Goal: Find contact information: Find contact information

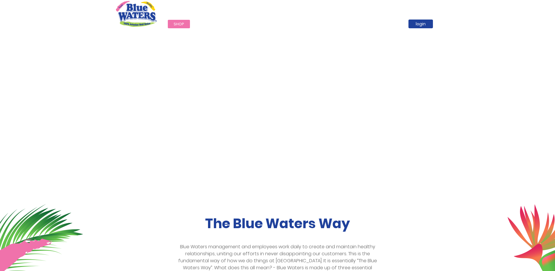
click at [340, 24] on link "support" at bounding box center [350, 24] width 29 height 8
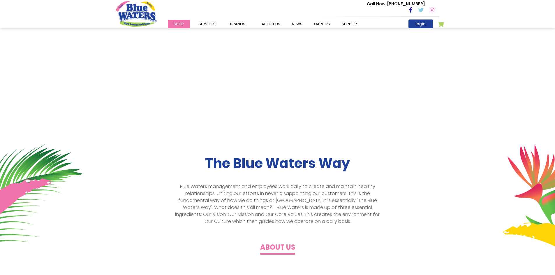
scroll to position [146, 0]
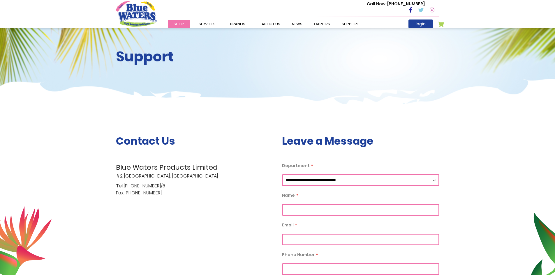
scroll to position [29, 0]
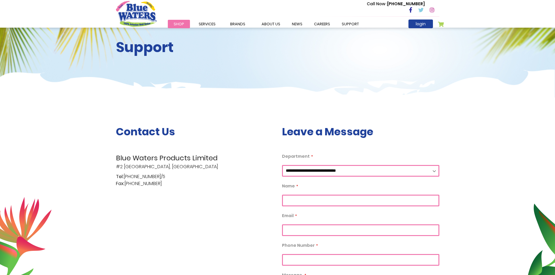
click at [172, 157] on span "Blue Waters Products Limited" at bounding box center [194, 158] width 157 height 10
copy span "Blue Waters Products Limited"
click at [124, 166] on p "Blue Waters Products Limited #2 Orange Grove Estate, Trincity" at bounding box center [194, 161] width 157 height 17
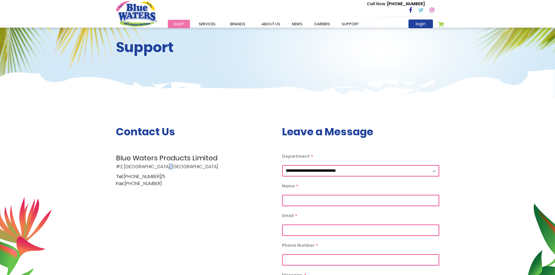
click at [124, 166] on p "Blue Waters Products Limited #2 Orange Grove Estate, Trincity" at bounding box center [194, 161] width 157 height 17
copy div "#2 Orange Grove Estate, Trincity"
drag, startPoint x: 160, startPoint y: 183, endPoint x: 113, endPoint y: 176, distance: 48.3
click at [113, 176] on div "Contact Us Blue Waters Products Limited #2 Orange Grove Estate, Trincity Tel: (…" at bounding box center [195, 252] width 166 height 252
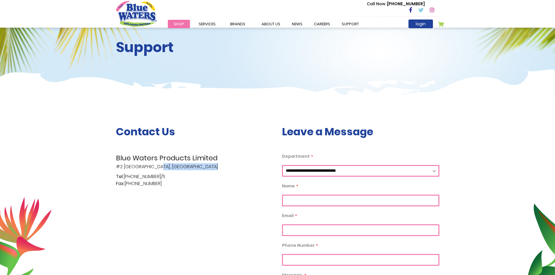
copy p "Tel: (868) 640-8824/5 Fax: (868) 640-4567"
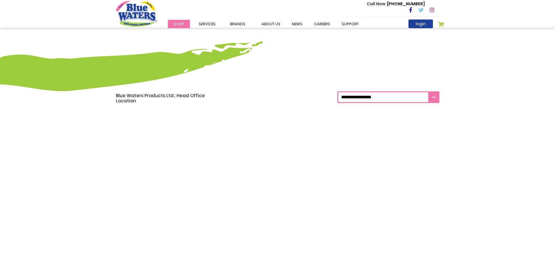
scroll to position [321, 0]
